Goal: Transaction & Acquisition: Purchase product/service

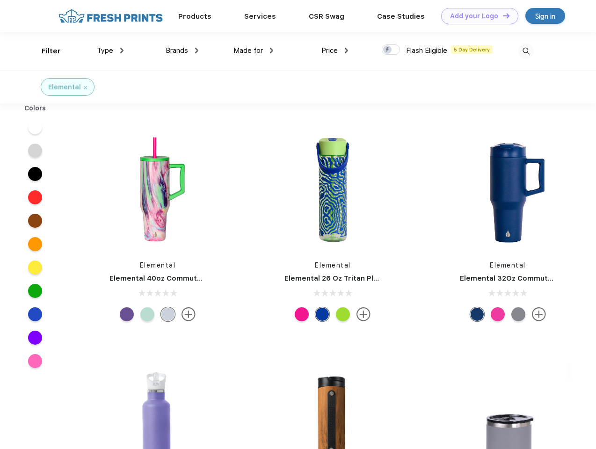
click at [476, 16] on link "Add your Logo Design Tool" at bounding box center [479, 16] width 77 height 16
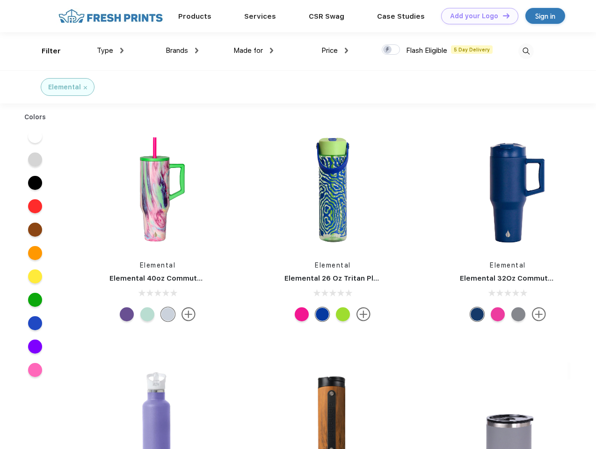
click at [0, 0] on div "Design Tool" at bounding box center [0, 0] width 0 height 0
click at [502, 15] on link "Add your Logo Design Tool" at bounding box center [479, 16] width 77 height 16
click at [45, 51] on div "Filter" at bounding box center [51, 51] width 19 height 11
click at [110, 51] on span "Type" at bounding box center [105, 50] width 16 height 8
click at [182, 51] on span "Brands" at bounding box center [177, 50] width 22 height 8
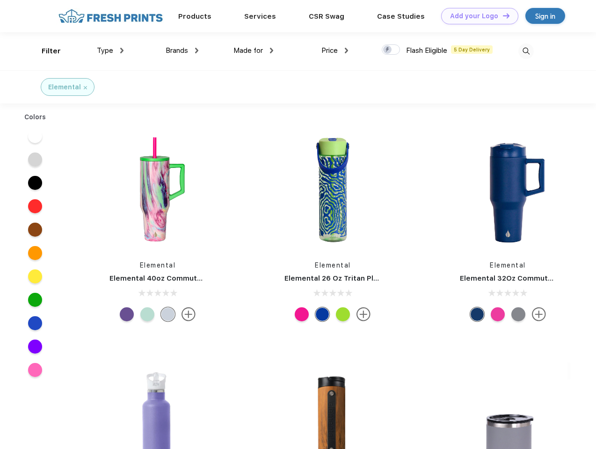
click at [254, 51] on span "Made for" at bounding box center [247, 50] width 29 height 8
click at [335, 51] on span "Price" at bounding box center [329, 50] width 16 height 8
click at [391, 50] on div at bounding box center [391, 49] width 18 height 10
click at [388, 50] on input "checkbox" at bounding box center [385, 47] width 6 height 6
click at [526, 51] on img at bounding box center [525, 51] width 15 height 15
